Goal: Use online tool/utility: Use online tool/utility

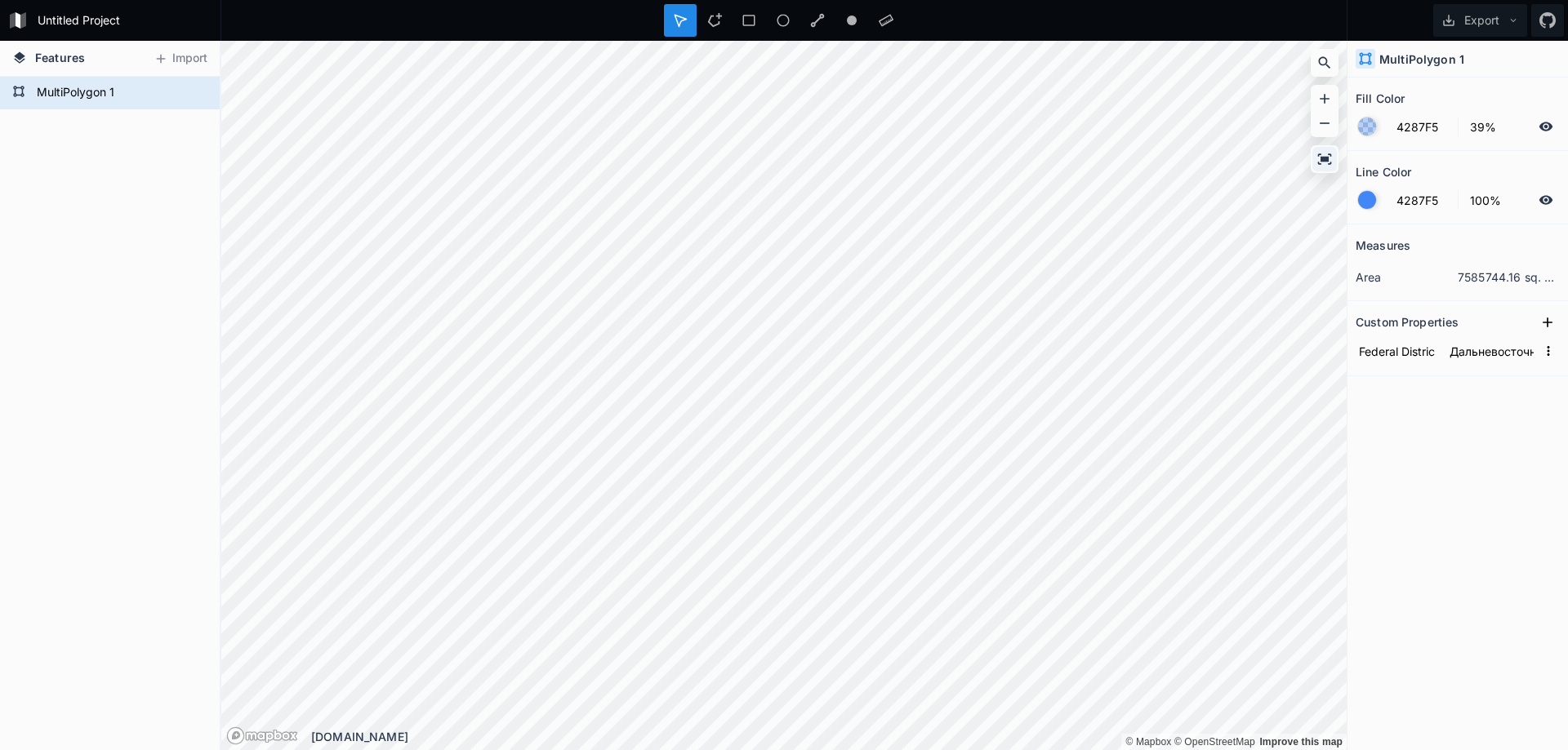
click at [1330, 153] on icon at bounding box center [1324, 159] width 16 height 16
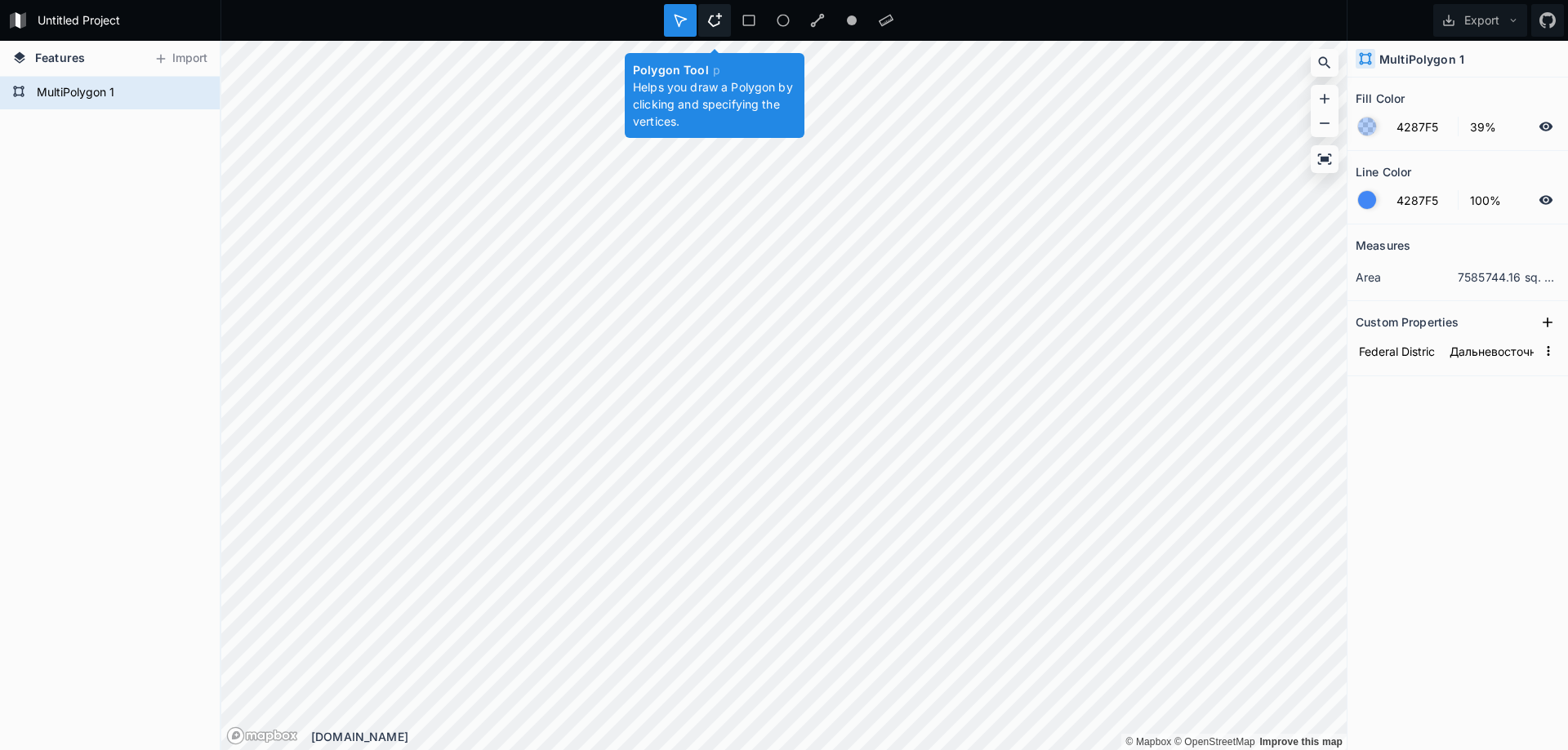
click at [713, 16] on icon at bounding box center [715, 20] width 14 height 14
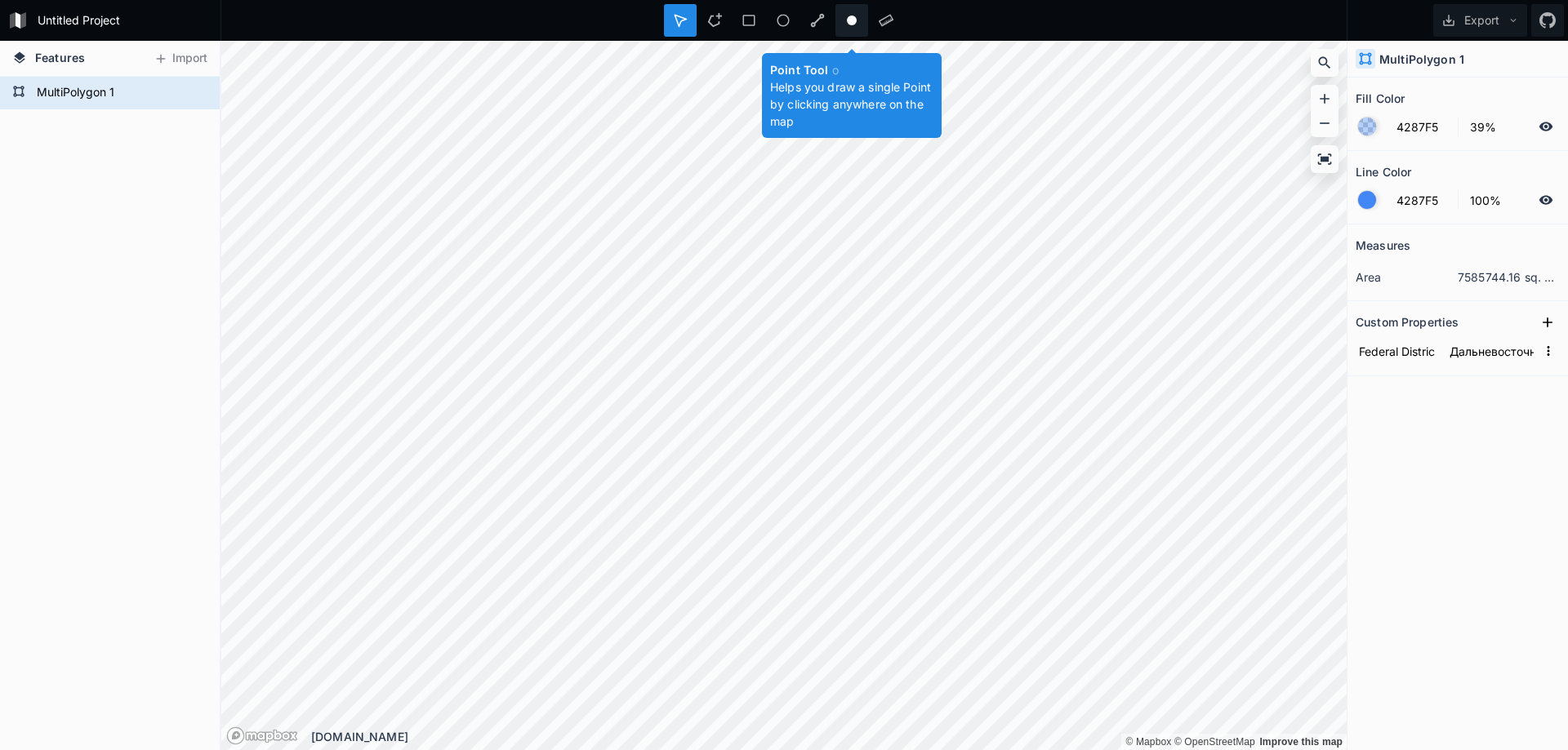
click at [857, 21] on icon at bounding box center [852, 21] width 15 height 15
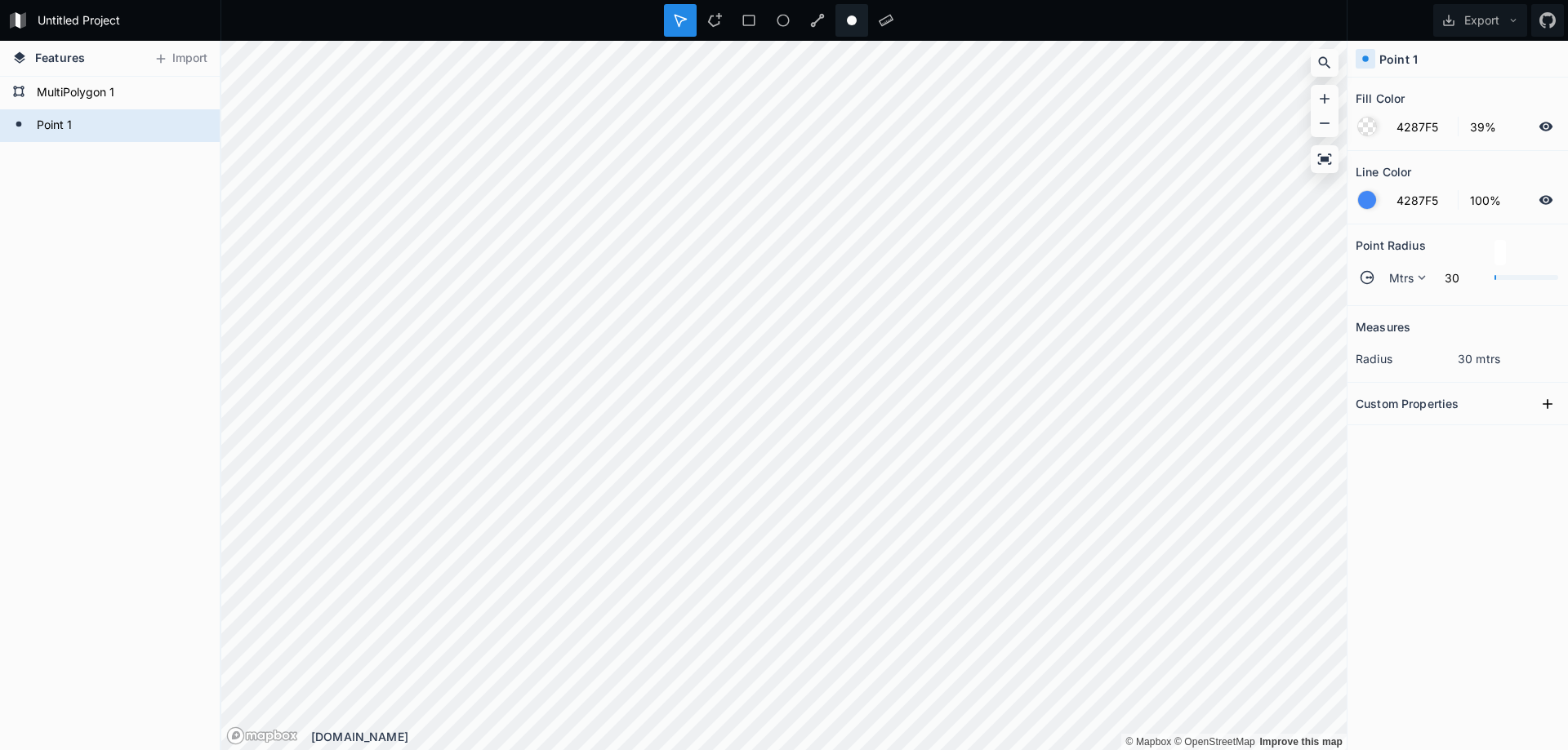
type input "FFFFFF"
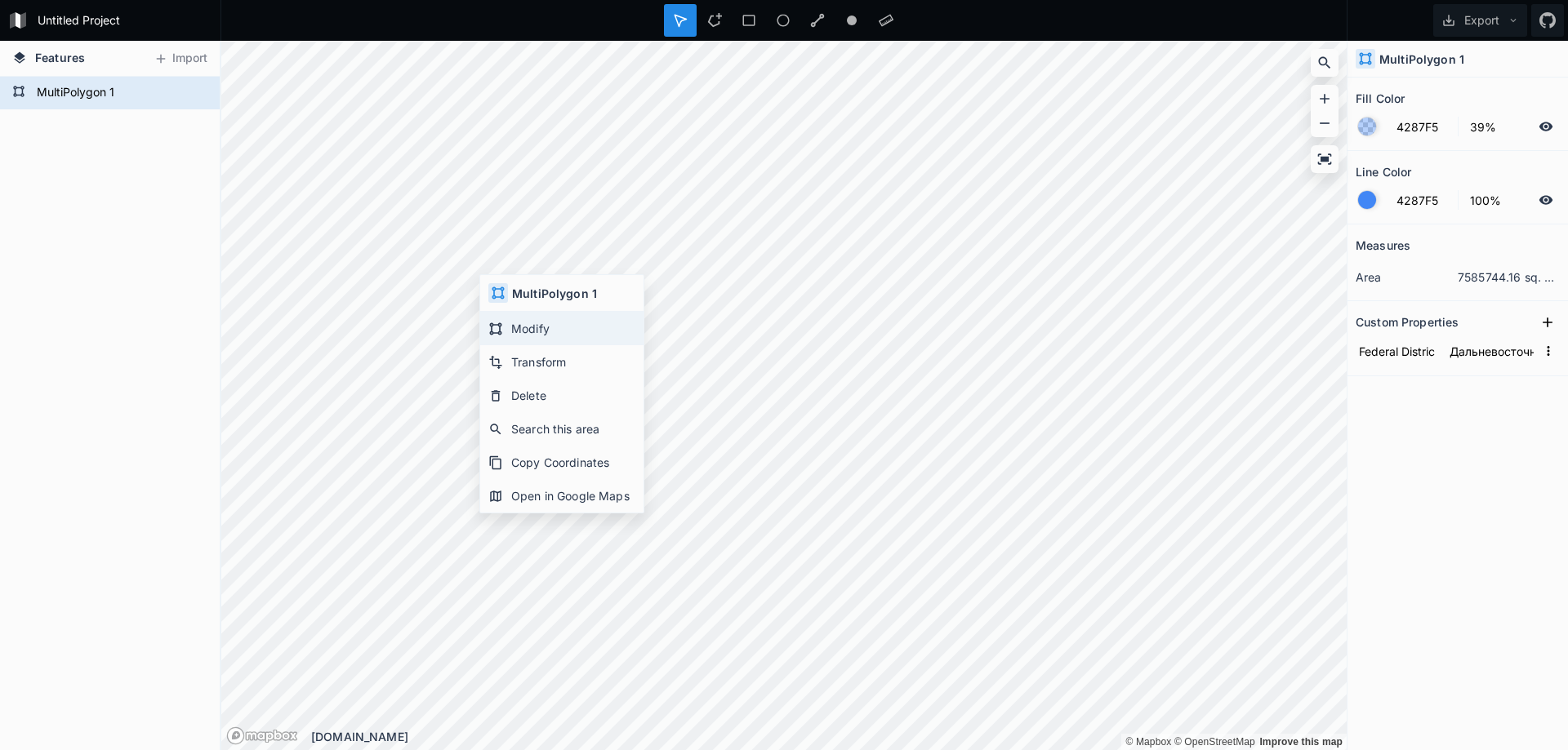
click at [502, 329] on icon at bounding box center [496, 329] width 15 height 15
click at [89, 97] on form "MultiPolygon 1" at bounding box center [108, 93] width 153 height 24
click at [0, 362] on html "Untitled Project Export Features Import Point 1 MultiPolygon 1 © Mapbox © OpenS…" at bounding box center [784, 375] width 1568 height 750
click at [215, 321] on div "Features Import Point 1 MultiPolygon 1 © Mapbox © OpenStreetMap Improve this ma…" at bounding box center [784, 395] width 1568 height 710
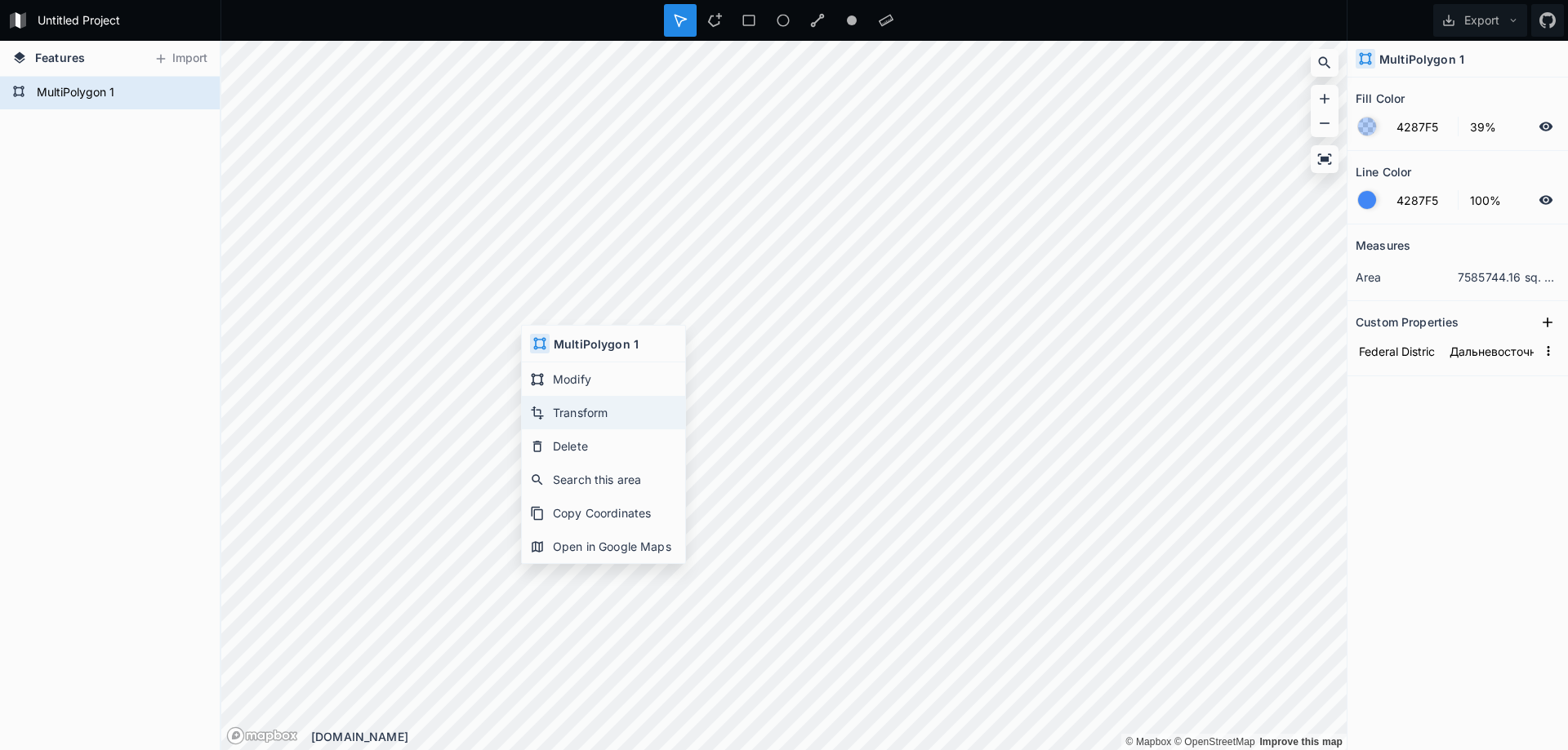
click at [560, 430] on div "Transform" at bounding box center [604, 447] width 163 height 34
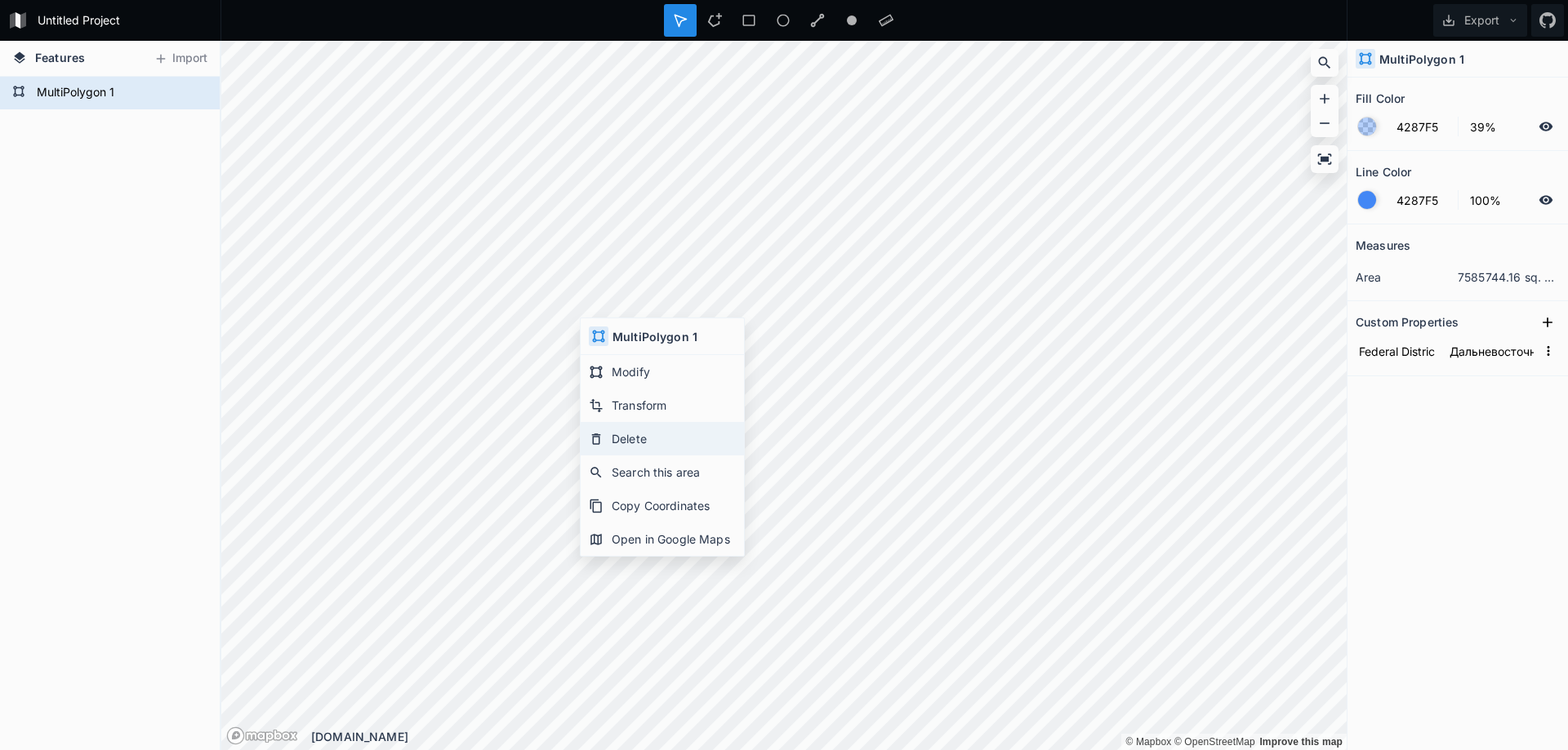
click at [662, 455] on div "Delete" at bounding box center [662, 472] width 163 height 34
